Goal: Information Seeking & Learning: Learn about a topic

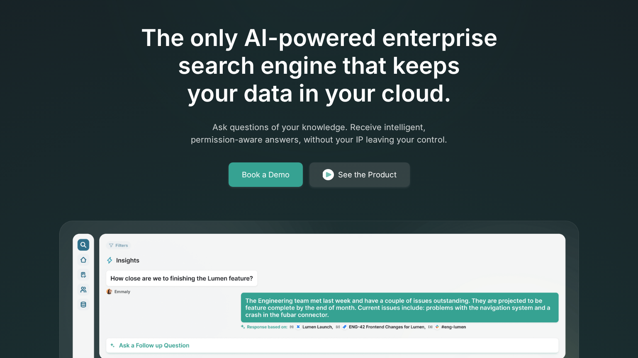
scroll to position [6, 0]
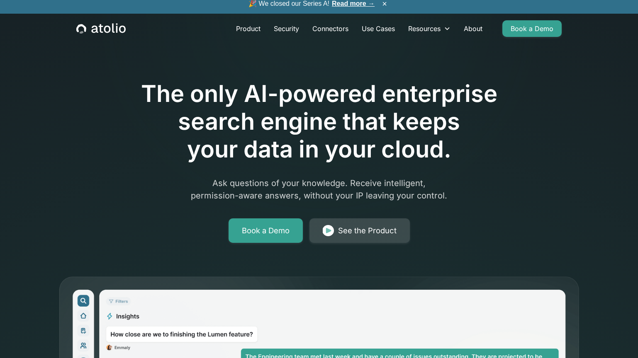
click at [341, 236] on div "See the Product" at bounding box center [367, 231] width 58 height 12
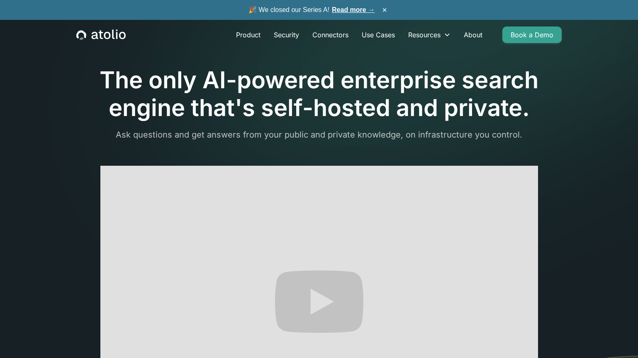
click at [97, 37] on icon "home" at bounding box center [94, 35] width 7 height 7
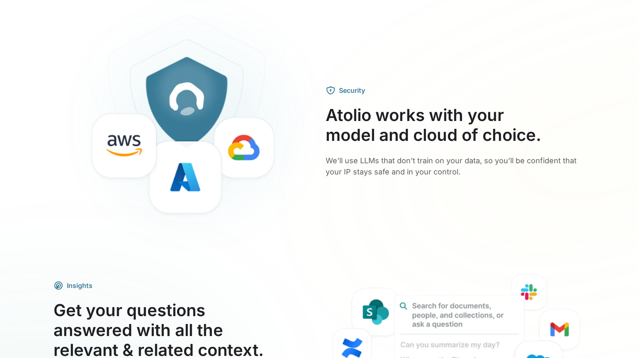
scroll to position [1367, 0]
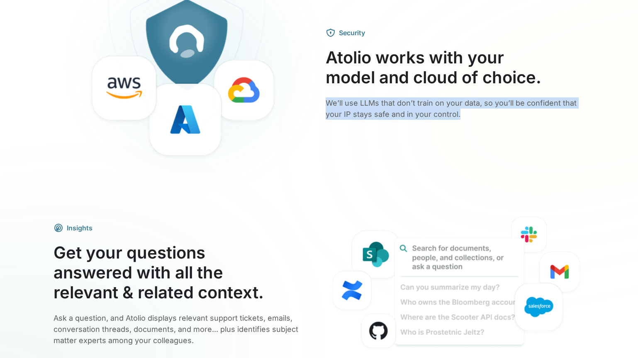
drag, startPoint x: 319, startPoint y: 108, endPoint x: 446, endPoint y: 120, distance: 126.7
click at [446, 122] on div "Security Atolio works with your model and cloud of choice. We’ll use LLMs that …" at bounding box center [319, 74] width 531 height 238
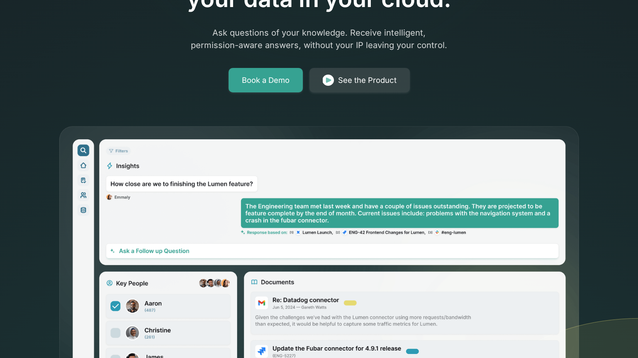
scroll to position [0, 0]
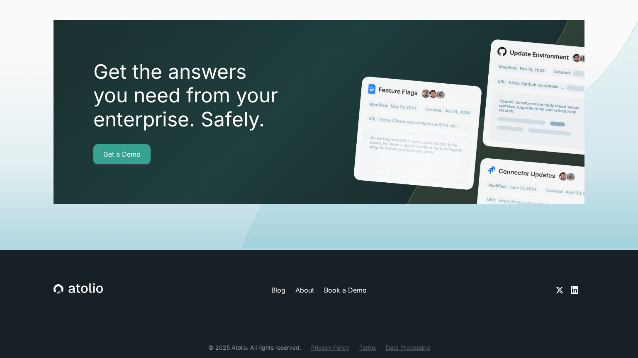
scroll to position [2942, 0]
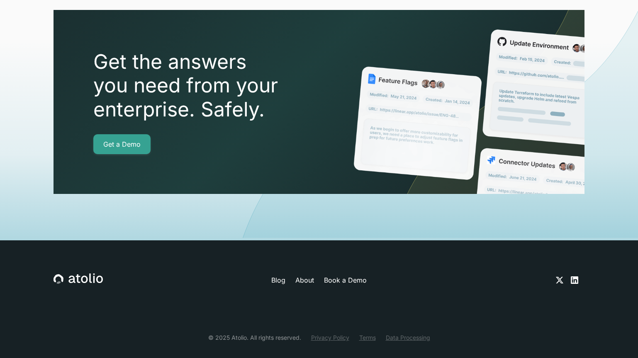
click at [575, 277] on icon at bounding box center [574, 280] width 7 height 7
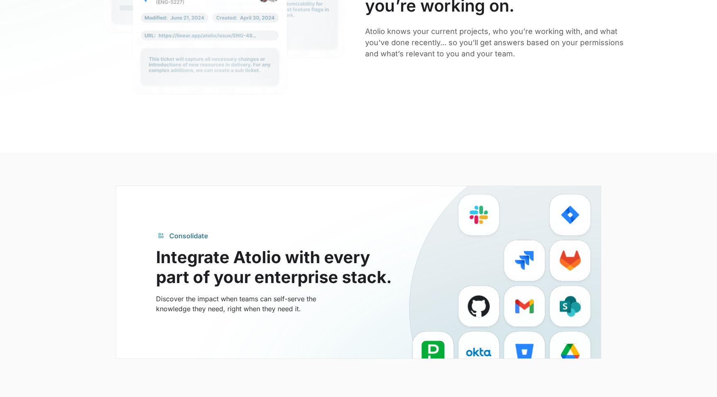
scroll to position [1746, 0]
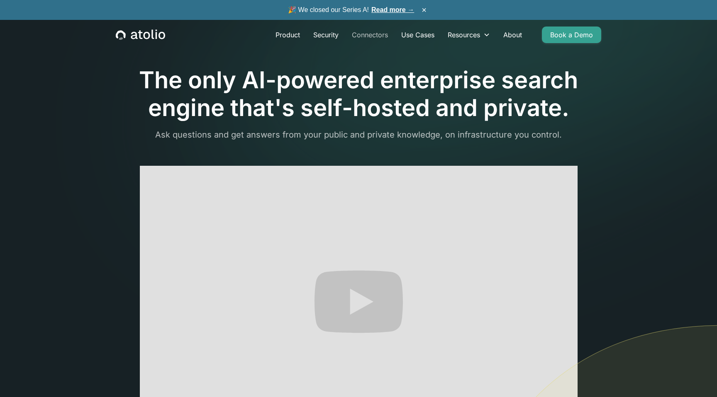
click at [364, 35] on link "Connectors" at bounding box center [369, 35] width 49 height 17
